Goal: Information Seeking & Learning: Learn about a topic

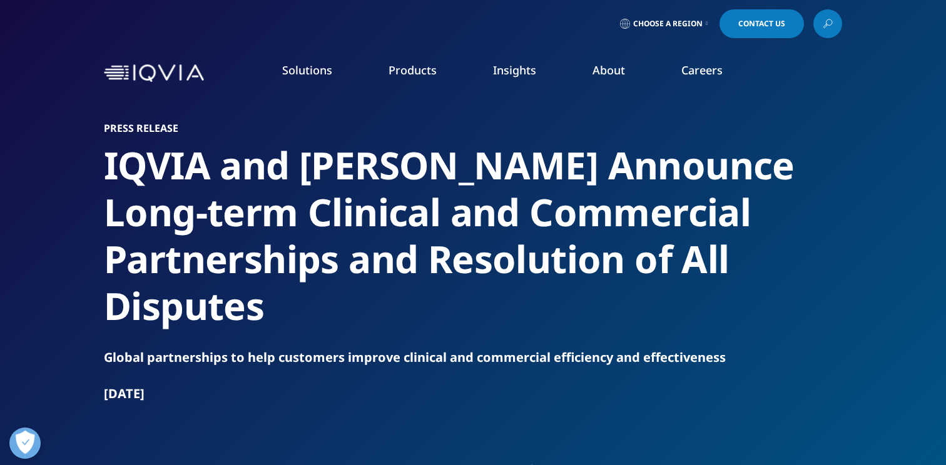
click at [273, 223] on h2 "IQVIA and [PERSON_NAME] Announce Long-term Clinical and Commercial Partnerships…" at bounding box center [473, 236] width 738 height 188
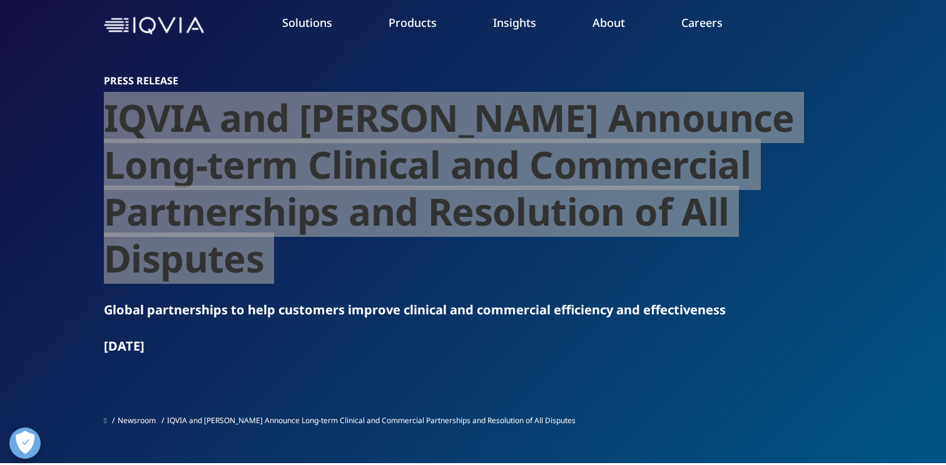
scroll to position [54, 0]
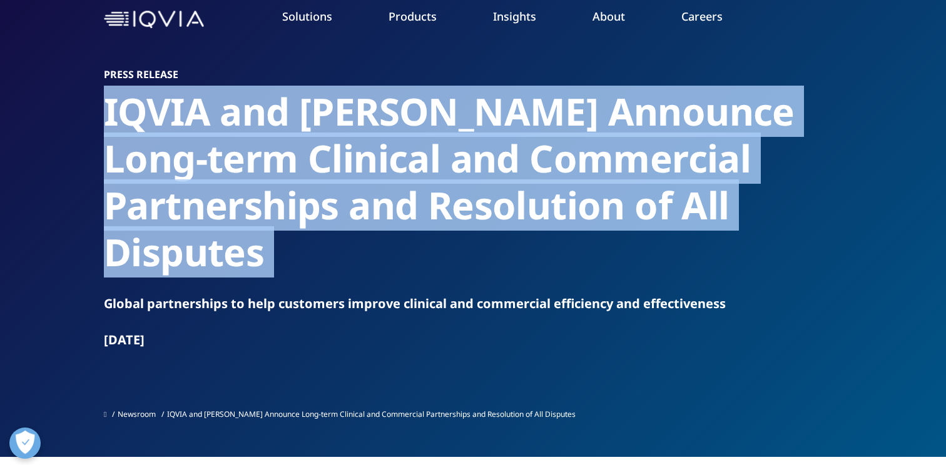
click at [100, 225] on section "Press Release [PERSON_NAME] and [PERSON_NAME] Announce Long-term Clinical and C…" at bounding box center [473, 201] width 946 height 511
